Goal: Task Accomplishment & Management: Complete application form

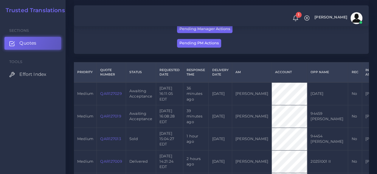
scroll to position [149, 0]
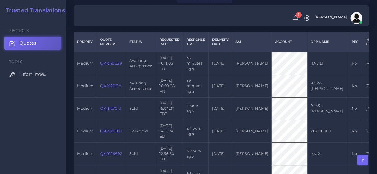
click at [108, 88] on link "QAR127019" at bounding box center [110, 86] width 21 height 4
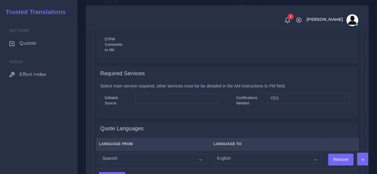
scroll to position [328, 0]
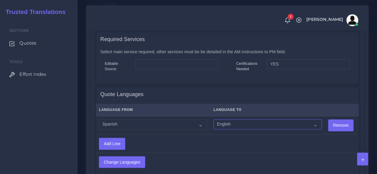
click at [217, 121] on select "Acoli Afar Afrikaans Akan Akateko Albanian American Sign Language (ASL) Amharic…" at bounding box center [267, 124] width 108 height 10
select select "14001"
click at [213, 120] on select "Acoli Afar Afrikaans Akan Akateko Albanian American Sign Language (ASL) Amharic…" at bounding box center [267, 124] width 108 height 10
click at [139, 160] on input "Change Languages" at bounding box center [122, 162] width 46 height 11
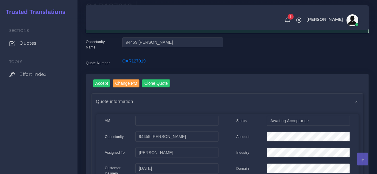
scroll to position [89, 0]
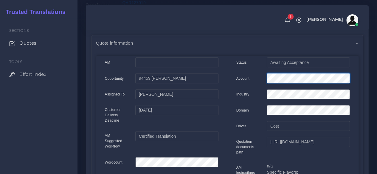
click at [224, 76] on div "AM Opportunity Status" at bounding box center [227, 168] width 263 height 223
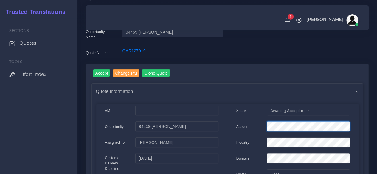
scroll to position [0, 0]
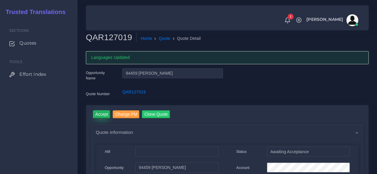
click at [101, 116] on input "Accept" at bounding box center [102, 114] width 18 height 8
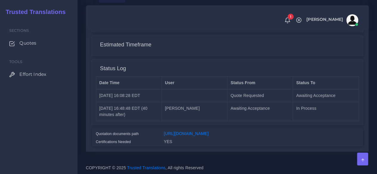
scroll to position [501, 0]
click at [193, 131] on link "[URL][DOMAIN_NAME]" at bounding box center [186, 133] width 45 height 5
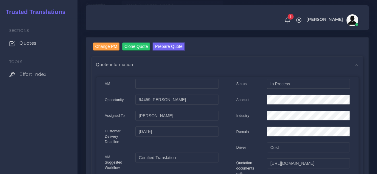
scroll to position [0, 0]
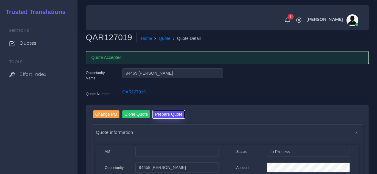
click at [180, 115] on button "Prepare Quote" at bounding box center [168, 114] width 32 height 8
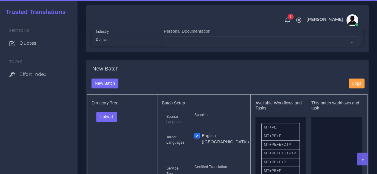
scroll to position [179, 0]
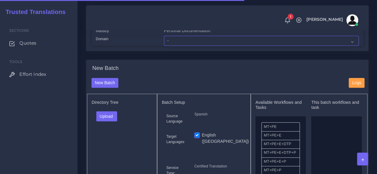
click at [174, 46] on select "- Advertising and Media Agriculture, Forestry and Fishing Architecture, Buildin…" at bounding box center [261, 41] width 195 height 10
click at [171, 46] on select "- Advertising and Media Agriculture, Forestry and Fishing Architecture, Buildin…" at bounding box center [261, 41] width 195 height 10
select select "Personal Documentation"
click at [164, 46] on select "- Advertising and Media Agriculture, Forestry and Fishing Architecture, Buildin…" at bounding box center [261, 41] width 195 height 10
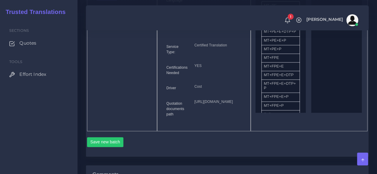
scroll to position [268, 0]
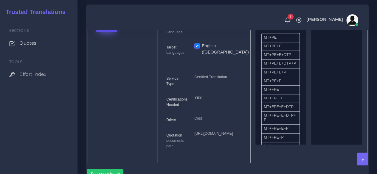
click at [105, 32] on button "Upload" at bounding box center [106, 27] width 21 height 10
click at [107, 53] on label "Files" at bounding box center [116, 49] width 41 height 7
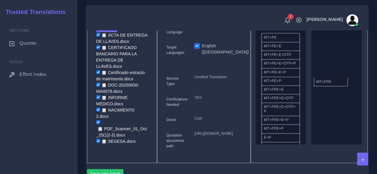
drag, startPoint x: 283, startPoint y: 102, endPoint x: 323, endPoint y: 90, distance: 41.6
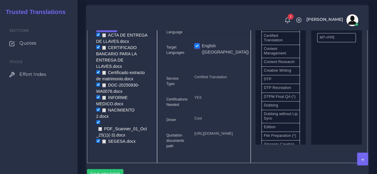
scroll to position [179, 0]
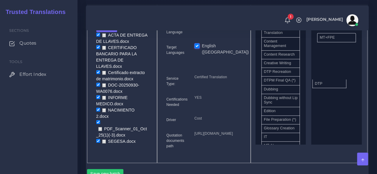
drag, startPoint x: 284, startPoint y: 91, endPoint x: 336, endPoint y: 96, distance: 52.4
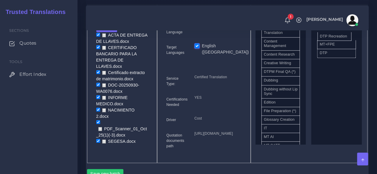
drag, startPoint x: 289, startPoint y: 90, endPoint x: 345, endPoint y: 45, distance: 71.8
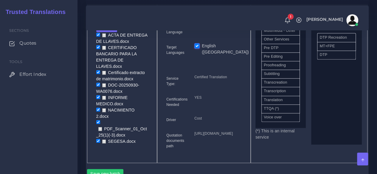
scroll to position [295, 0]
drag, startPoint x: 285, startPoint y: 98, endPoint x: 340, endPoint y: 53, distance: 70.7
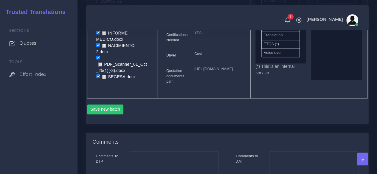
scroll to position [417, 0]
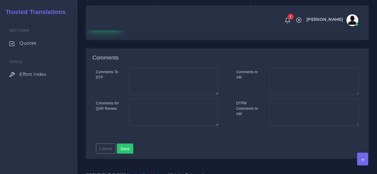
click at [110, 30] on button "Save new batch" at bounding box center [105, 25] width 37 height 10
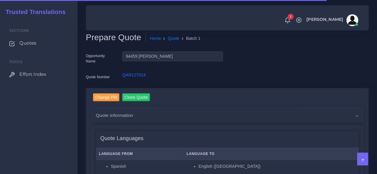
click at [71, 107] on div "Sections Quotes Tools Effort Index" at bounding box center [38, 96] width 77 height 156
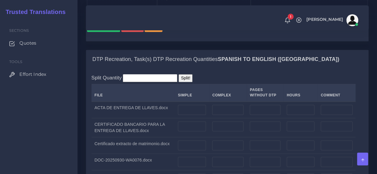
scroll to position [506, 0]
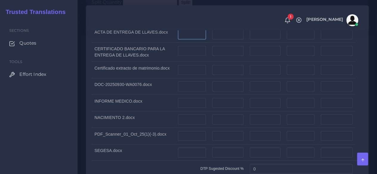
click at [192, 39] on input "number" at bounding box center [192, 34] width 28 height 10
type input "1"
click at [190, 56] on input "number" at bounding box center [192, 51] width 28 height 10
type input "3"
click at [224, 75] on input "number" at bounding box center [227, 70] width 31 height 10
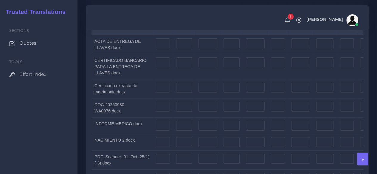
scroll to position [1162, 0]
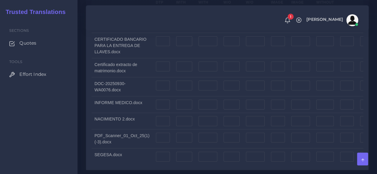
type input "1"
click at [158, 27] on input "number" at bounding box center [163, 22] width 14 height 10
type input "1"
click at [156, 46] on input "number" at bounding box center [163, 41] width 14 height 10
type input "3"
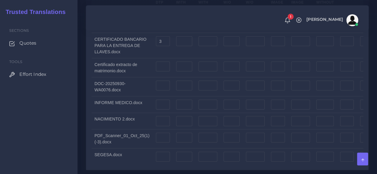
click at [157, 77] on td at bounding box center [162, 67] width 20 height 19
click at [159, 72] on input "number" at bounding box center [163, 67] width 14 height 10
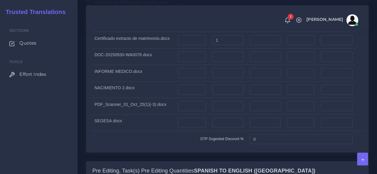
scroll to position [566, 0]
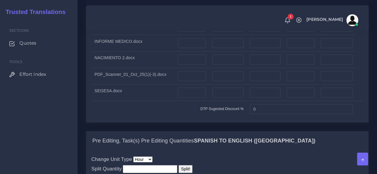
type input "1"
click at [68, 114] on div "Sections Quotes Tools Effort Index" at bounding box center [38, 96] width 77 height 156
click at [186, 32] on input "number" at bounding box center [192, 27] width 28 height 10
type input "4"
click at [225, 32] on input "number" at bounding box center [227, 27] width 31 height 10
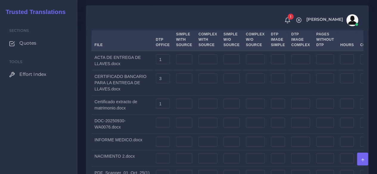
scroll to position [1191, 0]
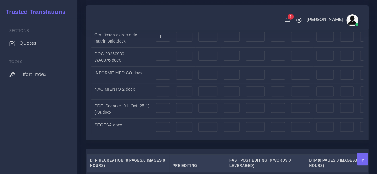
type input "6"
click at [159, 61] on input "number" at bounding box center [163, 56] width 14 height 10
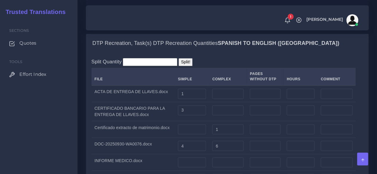
scroll to position [566, 0]
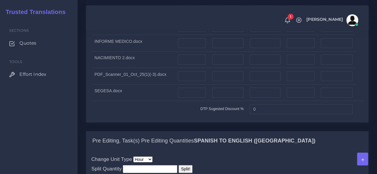
type input "10"
click at [64, 135] on div "Sections Quotes Tools Effort Index" at bounding box center [38, 96] width 77 height 156
click at [187, 52] on td at bounding box center [192, 43] width 35 height 17
click at [187, 49] on input "number" at bounding box center [192, 43] width 28 height 10
type input "1"
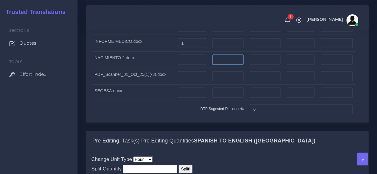
click at [219, 65] on input "number" at bounding box center [227, 60] width 31 height 10
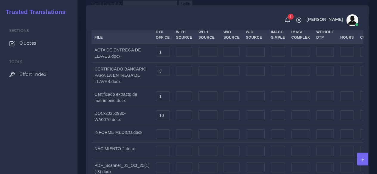
scroll to position [1221, 0]
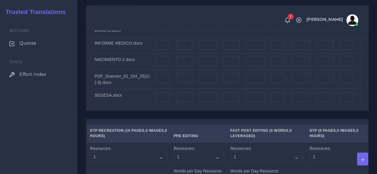
type input "1"
click at [157, 50] on input "number" at bounding box center [163, 45] width 14 height 10
type input "1"
click at [157, 70] on td at bounding box center [162, 61] width 20 height 17
click at [159, 67] on input "number" at bounding box center [163, 62] width 14 height 10
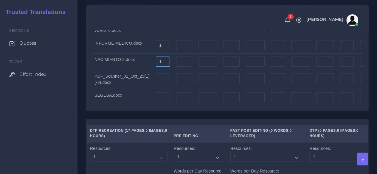
type input "1"
drag, startPoint x: 95, startPoint y: 113, endPoint x: 115, endPoint y: 116, distance: 20.0
click at [95, 70] on td "NACIMIENTO 2.docx" at bounding box center [121, 61] width 61 height 17
click at [158, 83] on input "number" at bounding box center [163, 78] width 14 height 10
type input "1"
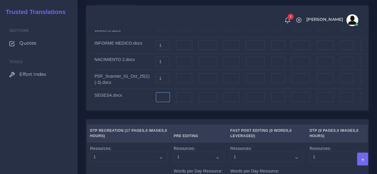
click at [162, 102] on input "number" at bounding box center [163, 97] width 14 height 10
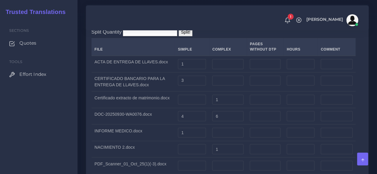
scroll to position [625, 0]
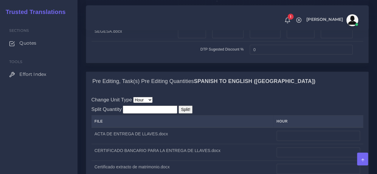
type input "1"
click at [183, 22] on input "number" at bounding box center [192, 17] width 28 height 10
type input "1"
click at [185, 38] on input "number" at bounding box center [192, 33] width 28 height 10
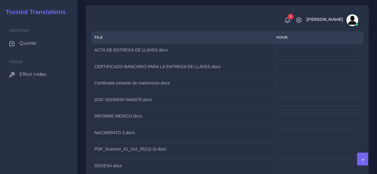
scroll to position [715, 0]
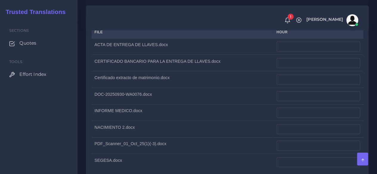
type input "1"
click at [289, 52] on input "number" at bounding box center [317, 47] width 83 height 10
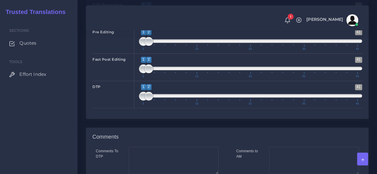
scroll to position [1578, 0]
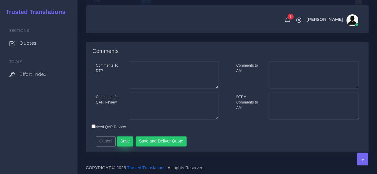
type input "2"
click at [126, 143] on button "Save" at bounding box center [125, 141] width 16 height 10
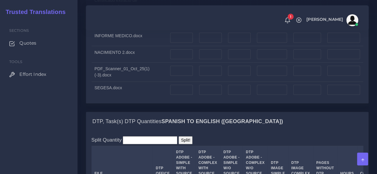
scroll to position [953, 0]
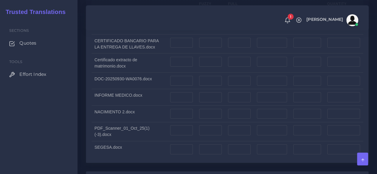
click at [181, 29] on input "number" at bounding box center [181, 24] width 23 height 10
type input "85"
click at [181, 48] on input "number" at bounding box center [181, 43] width 23 height 10
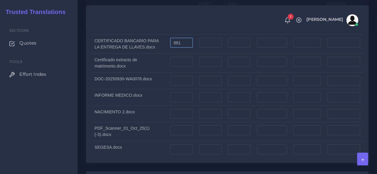
type input "881"
click at [271, 48] on input "number" at bounding box center [272, 43] width 30 height 10
type input "6"
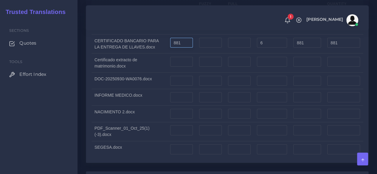
type input "887"
type input "882"
click at [174, 48] on input "881" at bounding box center [181, 43] width 23 height 10
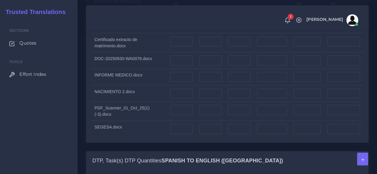
scroll to position [983, 0]
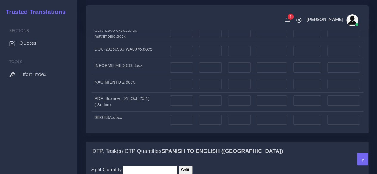
type input "891"
type input "897"
type input "892"
click at [170, 37] on input "number" at bounding box center [181, 32] width 23 height 10
type input "150"
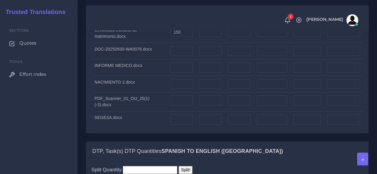
type input "150"
click at [181, 56] on input "number" at bounding box center [181, 51] width 23 height 10
type input "2707"
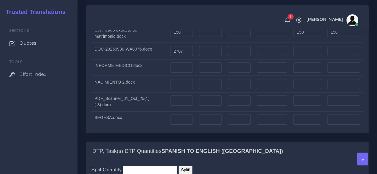
type input "2707"
click at [261, 56] on input "number" at bounding box center [272, 51] width 30 height 10
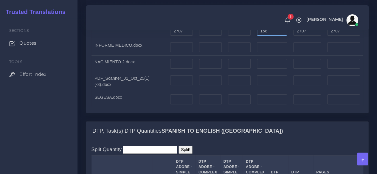
scroll to position [1013, 0]
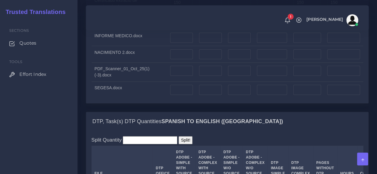
type input "158"
type input "2865"
type input "2746"
click at [178, 43] on input "number" at bounding box center [181, 38] width 23 height 10
type input "136"
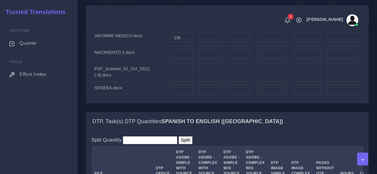
type input "136"
click at [272, 46] on td at bounding box center [271, 37] width 37 height 17
click at [266, 43] on input "number" at bounding box center [272, 38] width 30 height 10
type input "80"
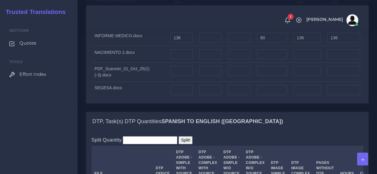
type input "216"
type input "156"
click at [173, 60] on input "number" at bounding box center [181, 54] width 23 height 10
type input "245"
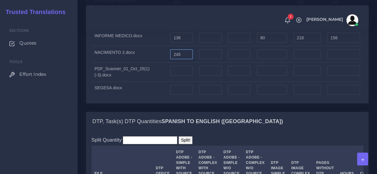
type input "245"
click at [177, 76] on input "number" at bounding box center [181, 71] width 23 height 10
type input "196"
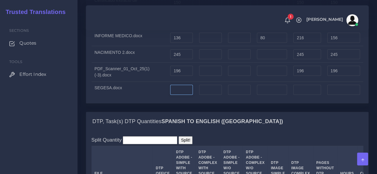
click at [175, 95] on input "number" at bounding box center [181, 90] width 23 height 10
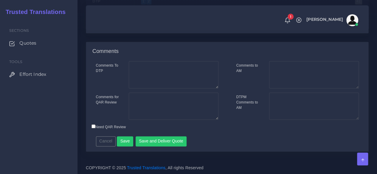
scroll to position [1489, 0]
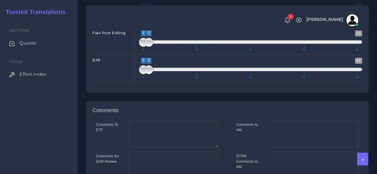
type input "202"
type input "1;1"
drag, startPoint x: 149, startPoint y: 43, endPoint x: 142, endPoint y: 46, distance: 7.7
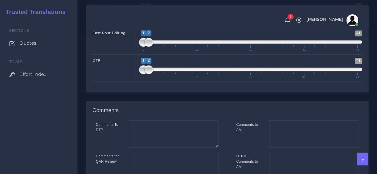
type input "1;1"
drag, startPoint x: 146, startPoint y: 69, endPoint x: 142, endPoint y: 70, distance: 4.0
click at [142, 19] on span at bounding box center [143, 14] width 9 height 9
drag, startPoint x: 150, startPoint y: 124, endPoint x: 156, endPoint y: 124, distance: 5.7
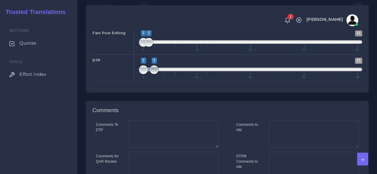
click at [156, 74] on span at bounding box center [154, 69] width 9 height 9
type input "3;3"
drag, startPoint x: 142, startPoint y: 125, endPoint x: 154, endPoint y: 125, distance: 12.5
click at [154, 74] on span at bounding box center [154, 69] width 9 height 9
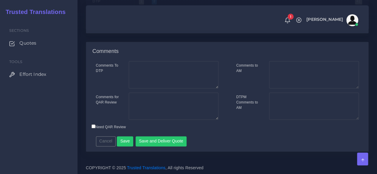
scroll to position [1603, 0]
click at [164, 141] on button "Save and Deliver Quote" at bounding box center [161, 141] width 51 height 10
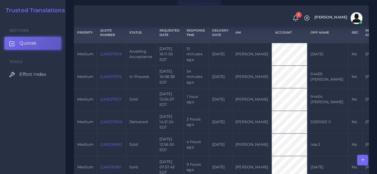
scroll to position [149, 0]
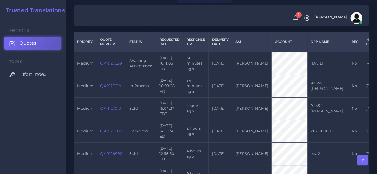
click at [113, 62] on link "QAR127029" at bounding box center [110, 63] width 21 height 4
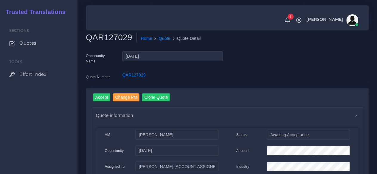
click at [108, 37] on h2 "QAR127029" at bounding box center [111, 37] width 51 height 10
copy h2 "QAR127029"
click at [102, 97] on input "Accept" at bounding box center [102, 98] width 18 height 8
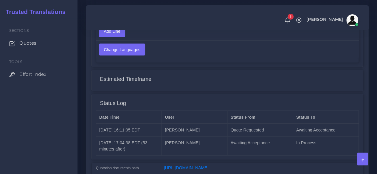
scroll to position [636, 0]
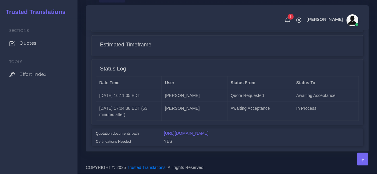
click at [208, 131] on link "https://workdrive.zoho.com/fgoh3e43b1a1fe2124b65bedd7c3c51a0e040/teams/fgoh3e43…" at bounding box center [186, 133] width 45 height 5
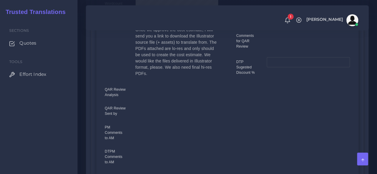
scroll to position [40, 0]
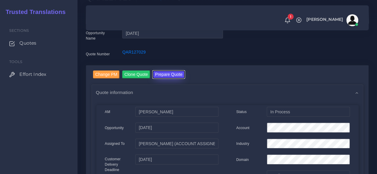
click at [159, 77] on button "Prepare Quote" at bounding box center [168, 75] width 32 height 8
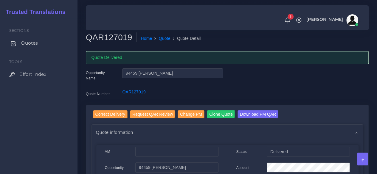
click at [35, 43] on span "Quotes" at bounding box center [29, 43] width 17 height 7
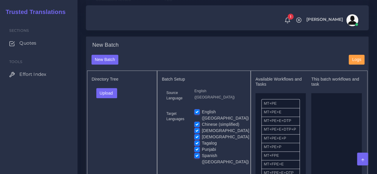
scroll to position [208, 0]
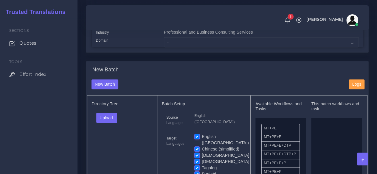
click at [176, 37] on div "Professional and Business Consulting Services" at bounding box center [261, 33] width 204 height 8
drag, startPoint x: 176, startPoint y: 50, endPoint x: 176, endPoint y: 54, distance: 4.2
click at [176, 47] on select "- Advertising and Media Agriculture, Forestry and Fishing Architecture, Buildin…" at bounding box center [261, 42] width 195 height 10
select select "Professional and Business Consulting Services"
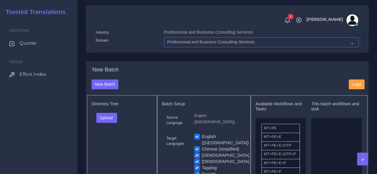
click at [164, 47] on select "- Advertising and Media Agriculture, Forestry and Fishing Architecture, Buildin…" at bounding box center [261, 42] width 195 height 10
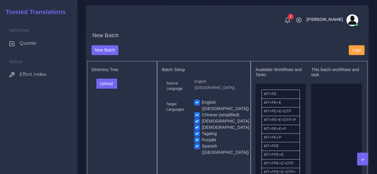
scroll to position [268, 0]
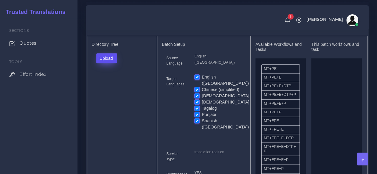
click at [106, 63] on button "Upload" at bounding box center [106, 58] width 21 height 10
click at [108, 85] on label "Files" at bounding box center [116, 80] width 41 height 7
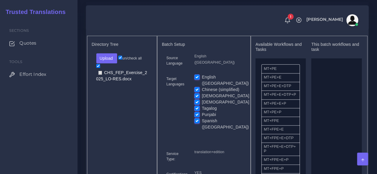
click at [202, 93] on label "Chinese (simplified)" at bounding box center [221, 90] width 38 height 6
click at [197, 92] on input "Chinese (simplified)" at bounding box center [196, 89] width 5 height 5
checkbox input "false"
click at [202, 99] on label "Korean" at bounding box center [225, 96] width 47 height 6
click at [197, 98] on input "Korean" at bounding box center [196, 95] width 5 height 5
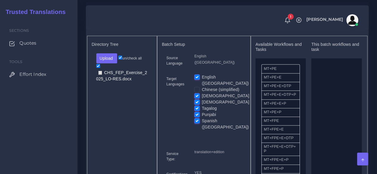
checkbox input "false"
click at [202, 105] on label "Vietnamese" at bounding box center [225, 102] width 47 height 6
click at [196, 105] on input "Vietnamese" at bounding box center [196, 101] width 5 height 5
checkbox input "false"
click at [202, 111] on label "Tagalog" at bounding box center [209, 108] width 15 height 6
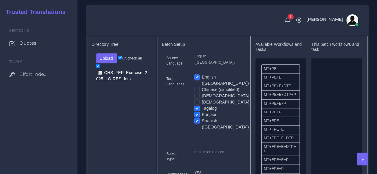
click at [196, 111] on input "Tagalog" at bounding box center [196, 107] width 5 height 5
checkbox input "false"
click at [202, 116] on label "Punjabi" at bounding box center [209, 115] width 14 height 6
click at [195, 116] on input "Punjabi" at bounding box center [196, 114] width 5 height 5
checkbox input "false"
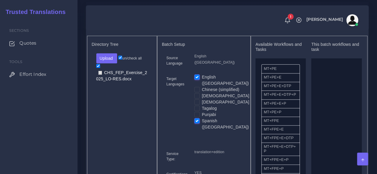
click at [202, 125] on label "Spanish ([GEOGRAPHIC_DATA])" at bounding box center [225, 124] width 47 height 13
click at [195, 123] on input "Spanish ([GEOGRAPHIC_DATA])" at bounding box center [196, 120] width 5 height 5
checkbox input "false"
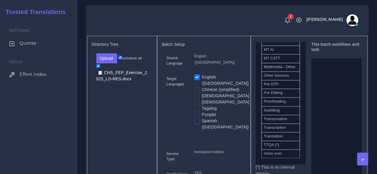
scroll to position [328, 0]
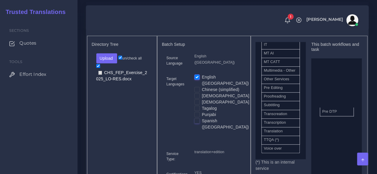
drag, startPoint x: 279, startPoint y: 113, endPoint x: 338, endPoint y: 122, distance: 59.0
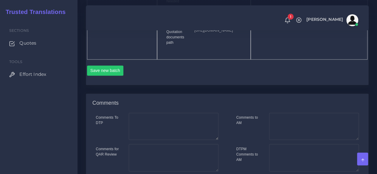
click at [102, 80] on div "Save new batch" at bounding box center [227, 73] width 281 height 14
click at [102, 76] on button "Save new batch" at bounding box center [105, 71] width 37 height 10
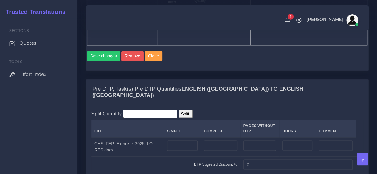
scroll to position [566, 0]
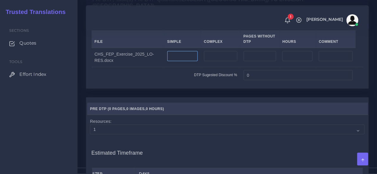
click at [181, 61] on input "number" at bounding box center [182, 56] width 30 height 10
type input "2"
click at [210, 61] on input "number" at bounding box center [220, 56] width 33 height 10
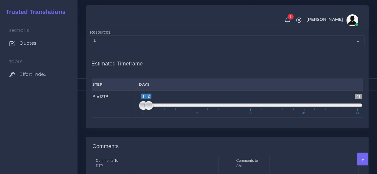
scroll to position [685, 0]
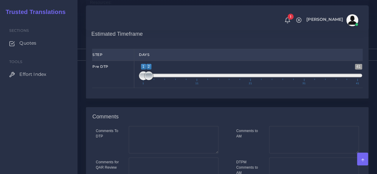
type input "2"
type input "1;1"
drag, startPoint x: 145, startPoint y: 99, endPoint x: 135, endPoint y: 100, distance: 10.5
click at [135, 88] on div "1 41 1 1 1 — 1 1 11 21 31 41 1;1" at bounding box center [250, 74] width 233 height 27
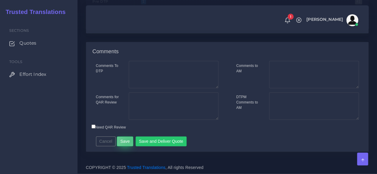
click at [127, 140] on button "Save" at bounding box center [125, 142] width 16 height 10
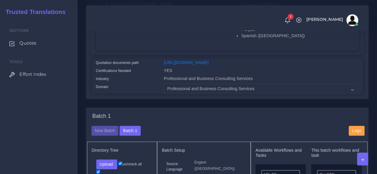
scroll to position [238, 0]
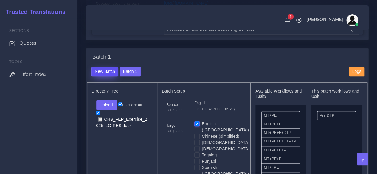
click at [108, 77] on button "New Batch" at bounding box center [104, 72] width 27 height 10
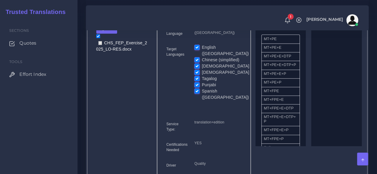
scroll to position [268, 0]
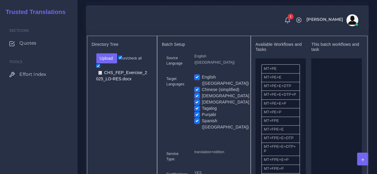
click at [202, 87] on label "English ([GEOGRAPHIC_DATA])" at bounding box center [225, 80] width 47 height 13
click at [197, 80] on input "English ([GEOGRAPHIC_DATA])" at bounding box center [196, 76] width 5 height 5
checkbox input "false"
click at [202, 118] on label "Punjabi" at bounding box center [209, 115] width 14 height 6
click at [197, 117] on input "Punjabi" at bounding box center [196, 114] width 5 height 5
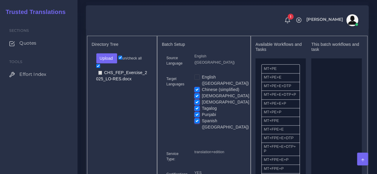
checkbox input "false"
drag, startPoint x: 285, startPoint y: 136, endPoint x: 336, endPoint y: 100, distance: 62.2
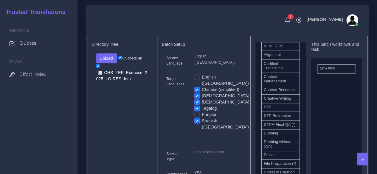
scroll to position [179, 0]
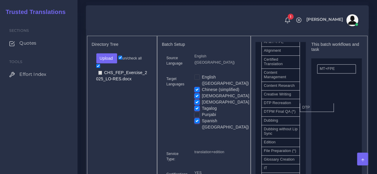
drag, startPoint x: 275, startPoint y: 121, endPoint x: 325, endPoint y: 117, distance: 50.2
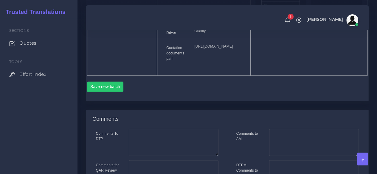
scroll to position [447, 0]
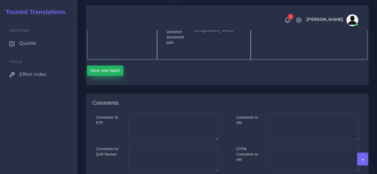
click at [108, 76] on button "Save new batch" at bounding box center [105, 71] width 37 height 10
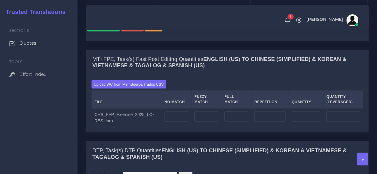
scroll to position [536, 0]
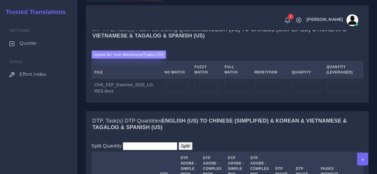
click at [113, 58] on label "Upload WC from MemSource/Trados CSV" at bounding box center [128, 54] width 75 height 8
click at [0, 0] on input "Upload WC from MemSource/Trados CSV" at bounding box center [0, 0] width 0 height 0
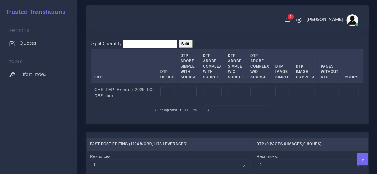
scroll to position [685, 0]
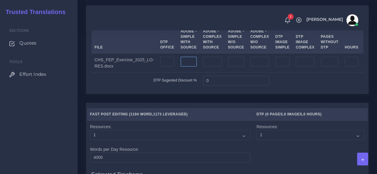
click at [182, 67] on input "number" at bounding box center [188, 62] width 16 height 10
click at [228, 67] on input "number" at bounding box center [236, 62] width 16 height 10
type input "2"
click at [250, 67] on input "number" at bounding box center [259, 62] width 19 height 10
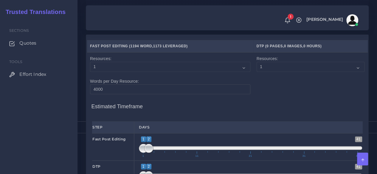
scroll to position [834, 0]
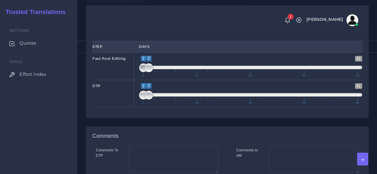
type input "2"
type input "2;2"
drag, startPoint x: 143, startPoint y: 106, endPoint x: 149, endPoint y: 105, distance: 6.6
click at [149, 72] on span at bounding box center [148, 67] width 9 height 9
drag, startPoint x: 148, startPoint y: 134, endPoint x: 152, endPoint y: 134, distance: 3.6
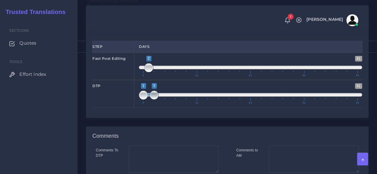
click at [152, 100] on span at bounding box center [154, 95] width 9 height 9
type input "3;3"
drag, startPoint x: 144, startPoint y: 133, endPoint x: 154, endPoint y: 133, distance: 10.1
click at [154, 100] on span at bounding box center [154, 95] width 9 height 9
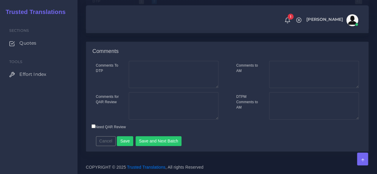
scroll to position [955, 0]
click at [127, 144] on button "Save" at bounding box center [125, 141] width 16 height 10
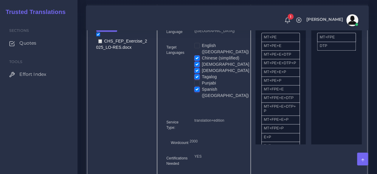
scroll to position [300, 0]
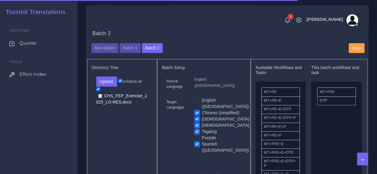
scroll to position [238, 0]
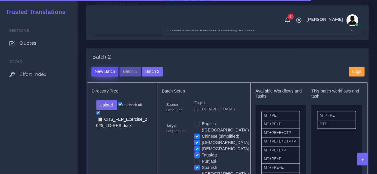
click at [105, 77] on button "New Batch" at bounding box center [104, 72] width 27 height 10
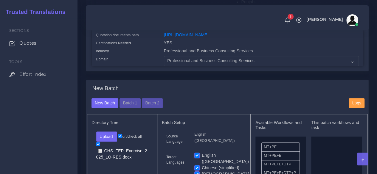
scroll to position [268, 0]
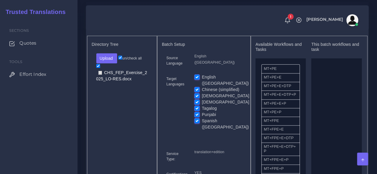
click at [202, 86] on label "English ([GEOGRAPHIC_DATA])" at bounding box center [225, 80] width 47 height 13
click at [195, 80] on input "English ([GEOGRAPHIC_DATA])" at bounding box center [196, 76] width 5 height 5
checkbox input "false"
click at [196, 93] on div "Chinese (simplified)" at bounding box center [217, 90] width 47 height 6
click at [202, 98] on label "[DEMOGRAPHIC_DATA]" at bounding box center [225, 96] width 47 height 6
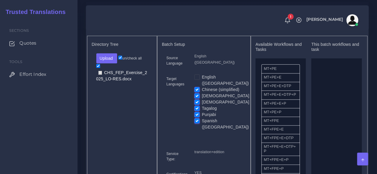
click at [197, 98] on input "Korean" at bounding box center [196, 95] width 5 height 5
checkbox input "false"
click at [202, 93] on label "Chinese (simplified)" at bounding box center [221, 90] width 38 height 6
click at [197, 92] on input "Chinese (simplified)" at bounding box center [196, 89] width 5 height 5
checkbox input "false"
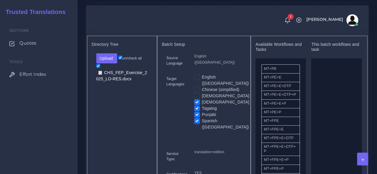
click at [202, 105] on label "[DEMOGRAPHIC_DATA]" at bounding box center [225, 102] width 47 height 6
click at [195, 105] on input "[DEMOGRAPHIC_DATA]" at bounding box center [196, 101] width 5 height 5
checkbox input "false"
click at [202, 112] on label "Tagalog" at bounding box center [209, 108] width 15 height 6
click at [195, 111] on input "Tagalog" at bounding box center [196, 107] width 5 height 5
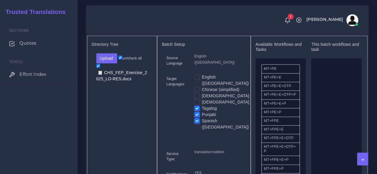
checkbox input "false"
click at [202, 122] on label "Spanish ([GEOGRAPHIC_DATA])" at bounding box center [225, 124] width 47 height 13
click at [197, 122] on input "Spanish ([GEOGRAPHIC_DATA])" at bounding box center [196, 120] width 5 height 5
checkbox input "false"
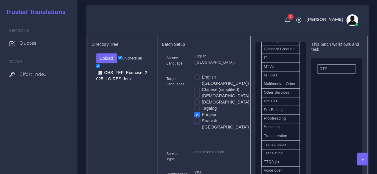
scroll to position [328, 0]
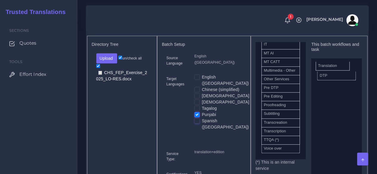
drag, startPoint x: 283, startPoint y: 158, endPoint x: 334, endPoint y: 78, distance: 94.8
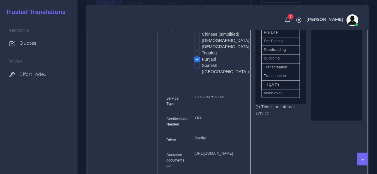
scroll to position [417, 0]
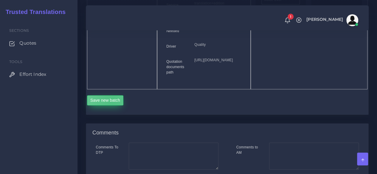
click at [112, 105] on button "Save new batch" at bounding box center [105, 100] width 37 height 10
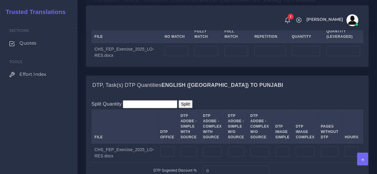
scroll to position [566, 0]
click at [138, 22] on label "Upload WC from MemSource/Trados CSV" at bounding box center [128, 18] width 75 height 8
click at [0, 0] on input "Upload WC from MemSource/Trados CSV" at bounding box center [0, 0] width 0 height 0
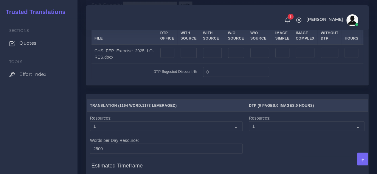
scroll to position [685, 0]
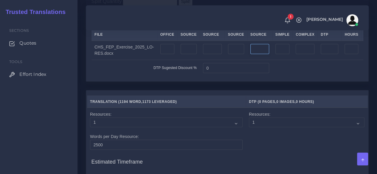
click at [250, 54] on input "number" at bounding box center [259, 49] width 19 height 10
type input "5"
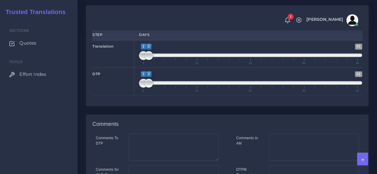
scroll to position [834, 0]
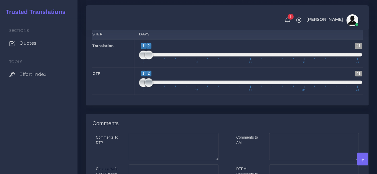
type input "4"
drag, startPoint x: 149, startPoint y: 119, endPoint x: 153, endPoint y: 120, distance: 4.5
click at [153, 87] on span at bounding box center [154, 82] width 9 height 9
type input "3;3"
drag, startPoint x: 141, startPoint y: 119, endPoint x: 152, endPoint y: 119, distance: 11.3
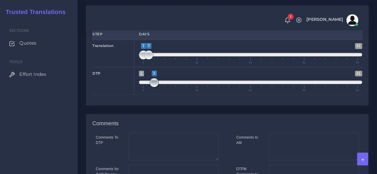
click at [152, 87] on span at bounding box center [154, 82] width 9 height 9
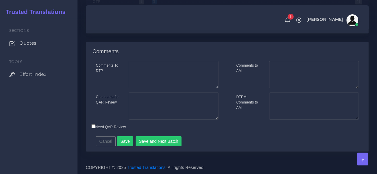
scroll to position [942, 0]
click at [149, 143] on button "Save and Next Batch" at bounding box center [159, 141] width 46 height 10
click at [160, 143] on button "Save and Next Batch" at bounding box center [159, 142] width 46 height 10
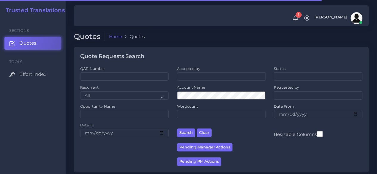
drag, startPoint x: 116, startPoint y: 83, endPoint x: 114, endPoint y: 80, distance: 3.3
click at [115, 83] on div "QAR Number" at bounding box center [124, 75] width 97 height 19
click at [114, 80] on input "QAR Number" at bounding box center [124, 76] width 88 height 8
paste input "QAR124689"
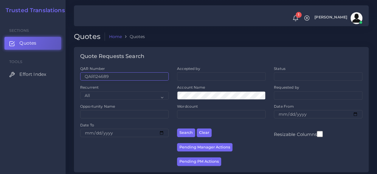
type input "QAR124689"
click at [177, 129] on button "Search" at bounding box center [186, 133] width 18 height 9
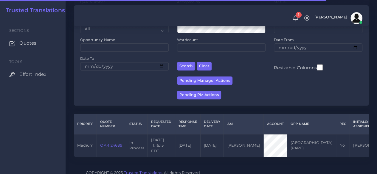
scroll to position [82, 0]
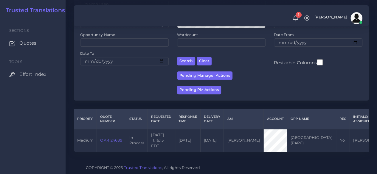
click at [113, 138] on link "QAR124689" at bounding box center [111, 140] width 22 height 4
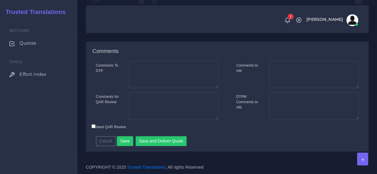
scroll to position [939, 0]
click at [165, 140] on button "Save and Deliver Quote" at bounding box center [161, 141] width 51 height 10
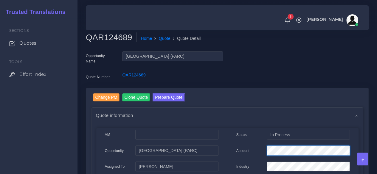
click at [266, 149] on div at bounding box center [308, 152] width 92 height 12
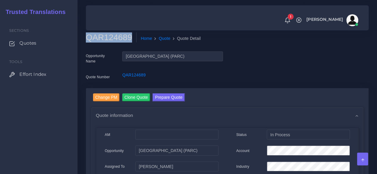
drag, startPoint x: 127, startPoint y: 38, endPoint x: 88, endPoint y: 39, distance: 39.9
click at [88, 39] on h2 "QAR124689" at bounding box center [111, 37] width 51 height 10
copy h2 "QAR124689"
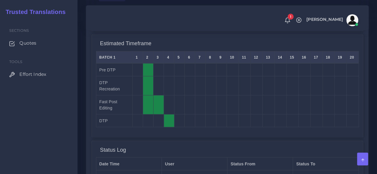
scroll to position [685, 0]
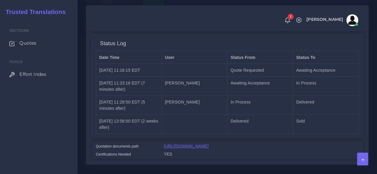
click at [208, 144] on link "[URL][DOMAIN_NAME]" at bounding box center [186, 146] width 45 height 5
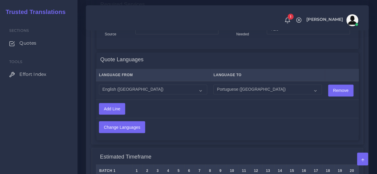
scroll to position [477, 0]
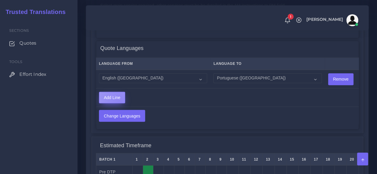
click at [119, 101] on input "Add Line" at bounding box center [112, 97] width 26 height 11
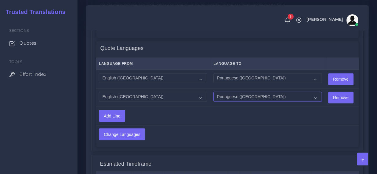
click at [238, 98] on select "Acoli Afar Afrikaans Akan Akateko [DEMOGRAPHIC_DATA] American Sign Language (AS…" at bounding box center [267, 97] width 108 height 10
select select "15"
click at [213, 92] on select "Acoli Afar Afrikaans Akan Akateko Albanian American Sign Language (ASL) Amharic…" at bounding box center [267, 97] width 108 height 10
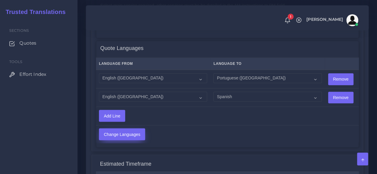
click at [128, 133] on input "Change Languages" at bounding box center [122, 134] width 46 height 11
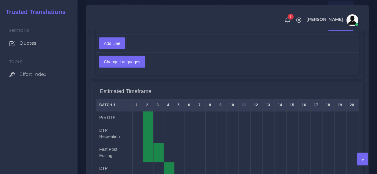
scroll to position [477, 0]
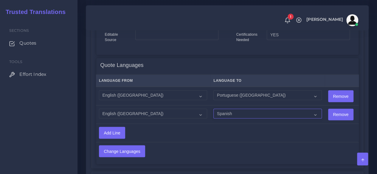
click at [228, 113] on select "Acoli Afar Afrikaans Akan Akateko [DEMOGRAPHIC_DATA] American Sign Language (AS…" at bounding box center [267, 114] width 108 height 10
select select "15011"
click at [213, 109] on select "Acoli Afar Afrikaans Akan Akateko [DEMOGRAPHIC_DATA] American Sign Language (AS…" at bounding box center [267, 114] width 108 height 10
click at [125, 149] on input "Change Languages" at bounding box center [122, 151] width 46 height 11
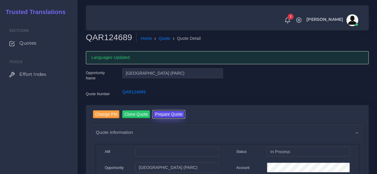
click at [168, 115] on button "Prepare Quote" at bounding box center [168, 114] width 32 height 8
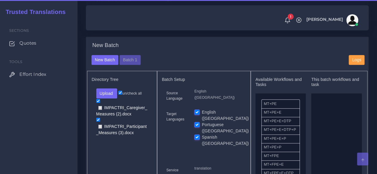
scroll to position [208, 0]
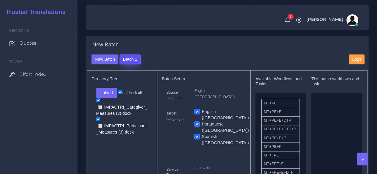
click at [134, 65] on button "Batch 1" at bounding box center [129, 60] width 21 height 10
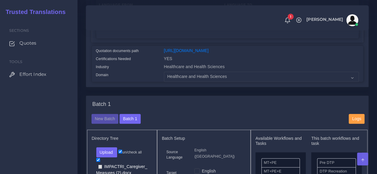
scroll to position [238, 0]
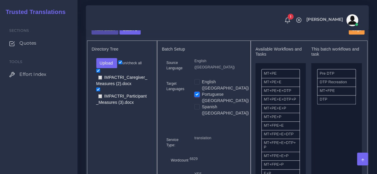
click at [202, 91] on label "English ([GEOGRAPHIC_DATA])" at bounding box center [225, 85] width 47 height 13
click at [197, 84] on input "English ([GEOGRAPHIC_DATA])" at bounding box center [196, 81] width 5 height 5
checkbox input "true"
click at [202, 97] on label "Portuguese ([GEOGRAPHIC_DATA])" at bounding box center [225, 97] width 47 height 13
click at [197, 97] on input "Portuguese ([GEOGRAPHIC_DATA])" at bounding box center [196, 93] width 5 height 5
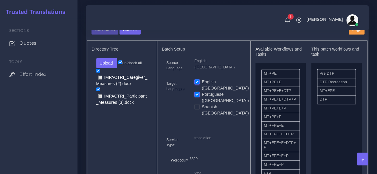
checkbox input "false"
click at [114, 68] on button "Upload" at bounding box center [106, 63] width 21 height 10
click at [113, 89] on label "Files" at bounding box center [116, 85] width 41 height 7
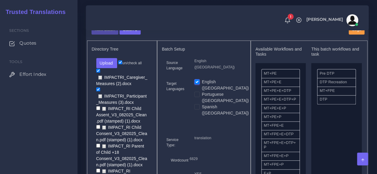
click at [121, 64] on input "un/check all" at bounding box center [120, 62] width 4 height 4
checkbox input "false"
click at [121, 64] on input "un/check all" at bounding box center [120, 62] width 4 height 4
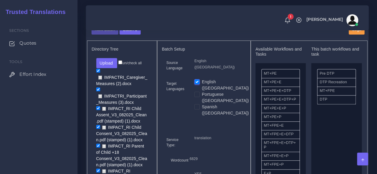
checkbox input "true"
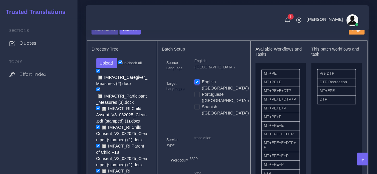
checkbox input "true"
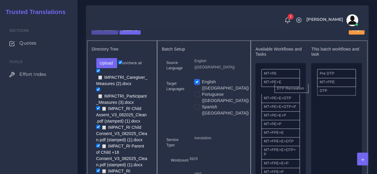
drag, startPoint x: 329, startPoint y: 90, endPoint x: 286, endPoint y: 96, distance: 43.3
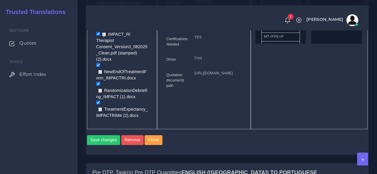
scroll to position [387, 0]
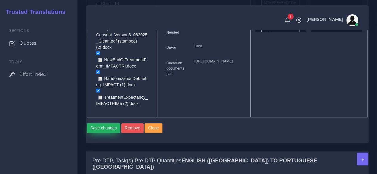
click at [100, 133] on button "Save changes" at bounding box center [103, 128] width 33 height 10
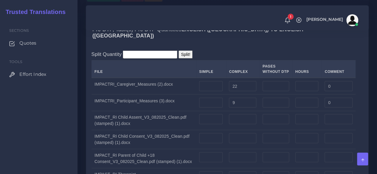
scroll to position [536, 0]
click at [69, 137] on div "Sections Quotes Tools Effort Index" at bounding box center [38, 96] width 77 height 156
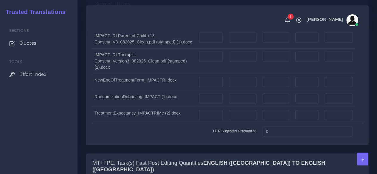
scroll to position [625, 0]
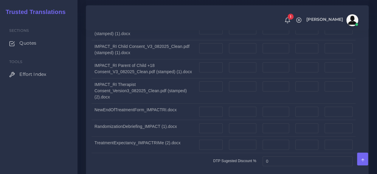
drag, startPoint x: 69, startPoint y: 139, endPoint x: 77, endPoint y: 135, distance: 8.5
click at [69, 139] on div "Sections Quotes Tools Effort Index" at bounding box center [38, 96] width 77 height 156
click at [235, 108] on input "number" at bounding box center [242, 112] width 27 height 10
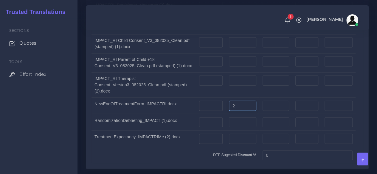
scroll to position [655, 0]
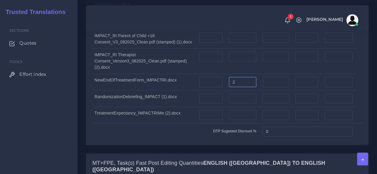
type input "2"
click at [46, 155] on div "Sections Quotes Tools Effort Index" at bounding box center [38, 96] width 77 height 156
click at [235, 110] on input "number" at bounding box center [242, 115] width 27 height 10
type input "1"
click at [43, 140] on div "Sections Quotes Tools Effort Index" at bounding box center [38, 96] width 77 height 156
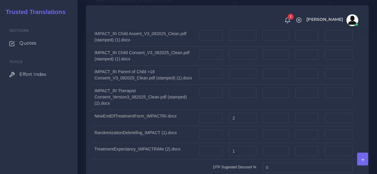
scroll to position [596, 0]
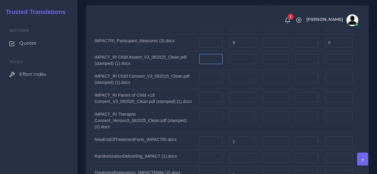
click at [218, 57] on input "number" at bounding box center [211, 59] width 24 height 10
type input "2"
click at [72, 132] on div "Sections Quotes Tools Effort Index" at bounding box center [38, 96] width 77 height 156
click at [214, 73] on input "number" at bounding box center [211, 78] width 24 height 10
type input "10"
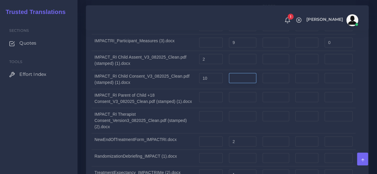
click at [242, 76] on input "number" at bounding box center [242, 78] width 27 height 10
type input "4"
drag, startPoint x: 47, startPoint y: 141, endPoint x: 54, endPoint y: 141, distance: 6.3
click at [47, 141] on div "Sections Quotes Tools Effort Index" at bounding box center [38, 96] width 77 height 156
click at [217, 92] on input "number" at bounding box center [211, 97] width 24 height 10
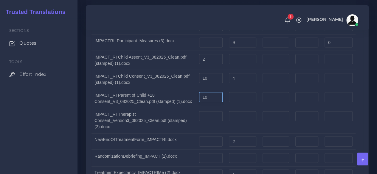
type input "10"
click at [239, 92] on input "number" at bounding box center [242, 97] width 27 height 10
type input "4"
drag, startPoint x: 78, startPoint y: 138, endPoint x: 83, endPoint y: 138, distance: 5.4
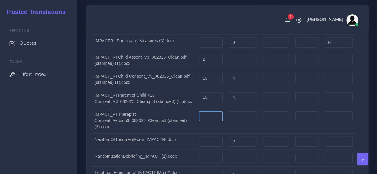
click at [211, 116] on input "number" at bounding box center [211, 116] width 24 height 10
type input "7"
click at [245, 112] on input "number" at bounding box center [242, 116] width 27 height 10
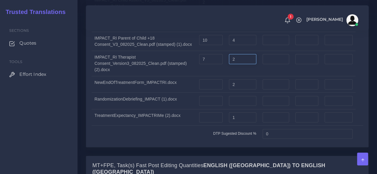
scroll to position [655, 0]
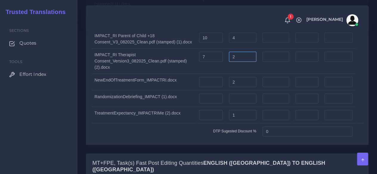
type input "2"
click at [88, 131] on div "Split Quantity Split! File Simple Complex Pages Without DTP Hours Comment 22 0 …" at bounding box center [227, 35] width 282 height 219
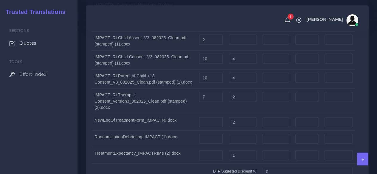
scroll to position [566, 0]
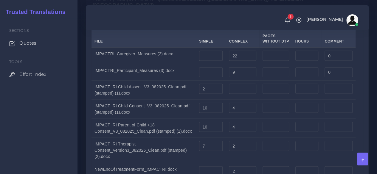
click at [42, 131] on div "Sections Quotes Tools Effort Index" at bounding box center [38, 96] width 77 height 156
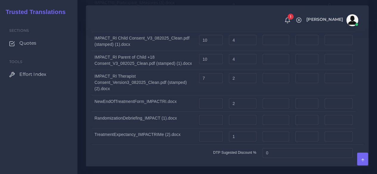
scroll to position [655, 0]
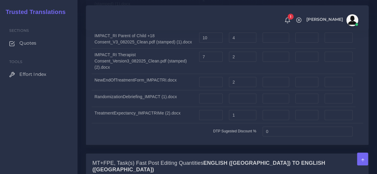
drag, startPoint x: 61, startPoint y: 132, endPoint x: 127, endPoint y: 118, distance: 68.1
click at [61, 132] on div "Sections Quotes Tools Effort Index" at bounding box center [38, 96] width 77 height 156
click at [234, 94] on input "number" at bounding box center [242, 99] width 27 height 10
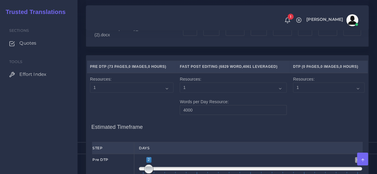
scroll to position [1477, 0]
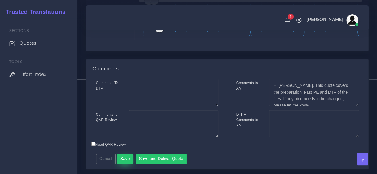
type input "2"
click at [125, 154] on button "Save" at bounding box center [125, 159] width 16 height 10
